Goal: Navigation & Orientation: Find specific page/section

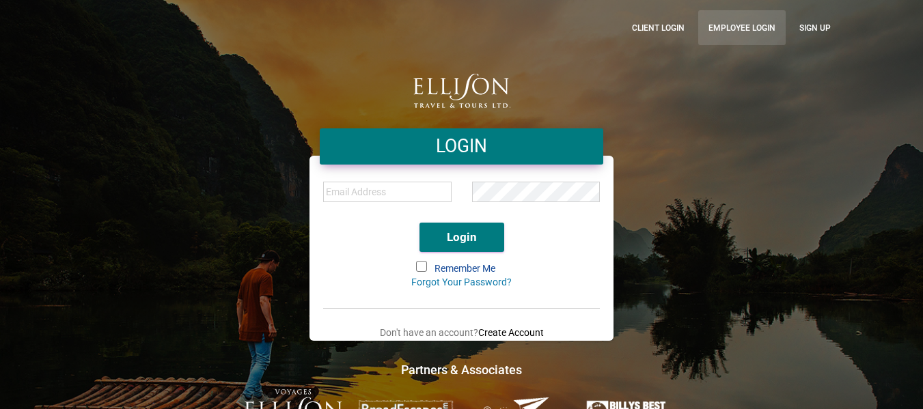
click at [748, 21] on link "Employee Login" at bounding box center [741, 27] width 87 height 35
